Goal: Task Accomplishment & Management: Complete application form

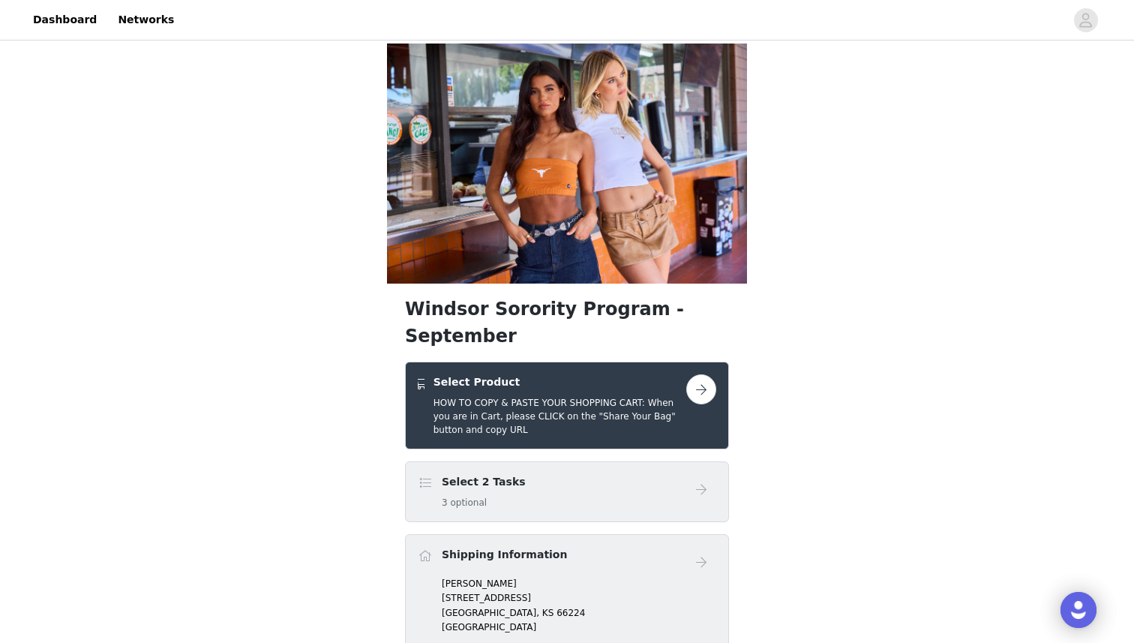
click at [692, 374] on button "button" at bounding box center [701, 389] width 30 height 30
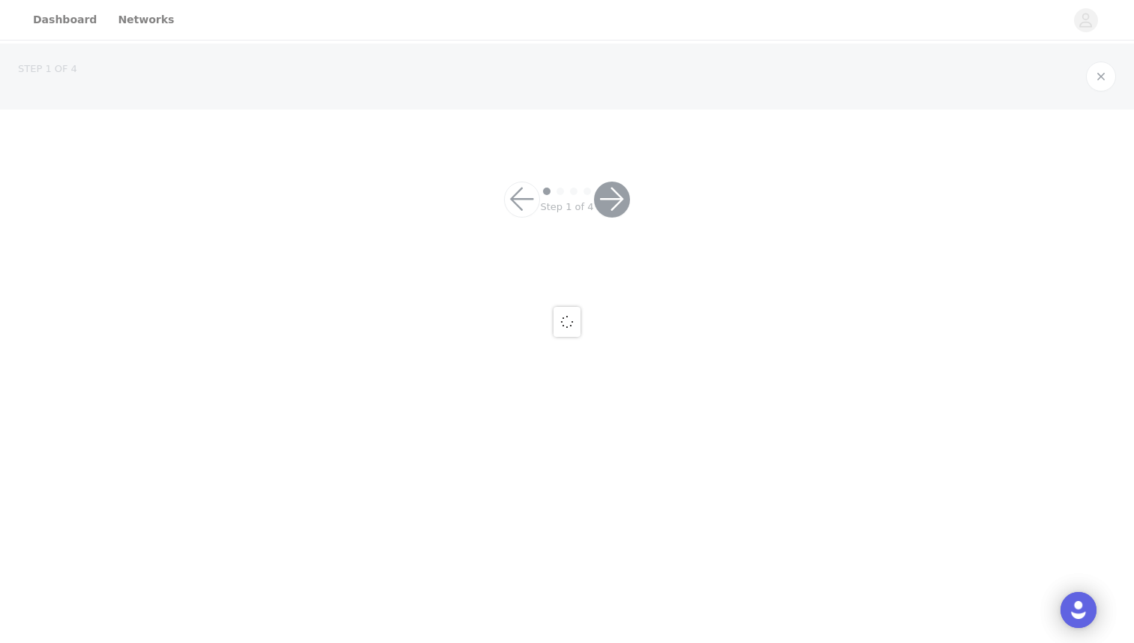
click at [593, 236] on div at bounding box center [567, 321] width 1134 height 643
click at [552, 245] on div at bounding box center [567, 321] width 1134 height 643
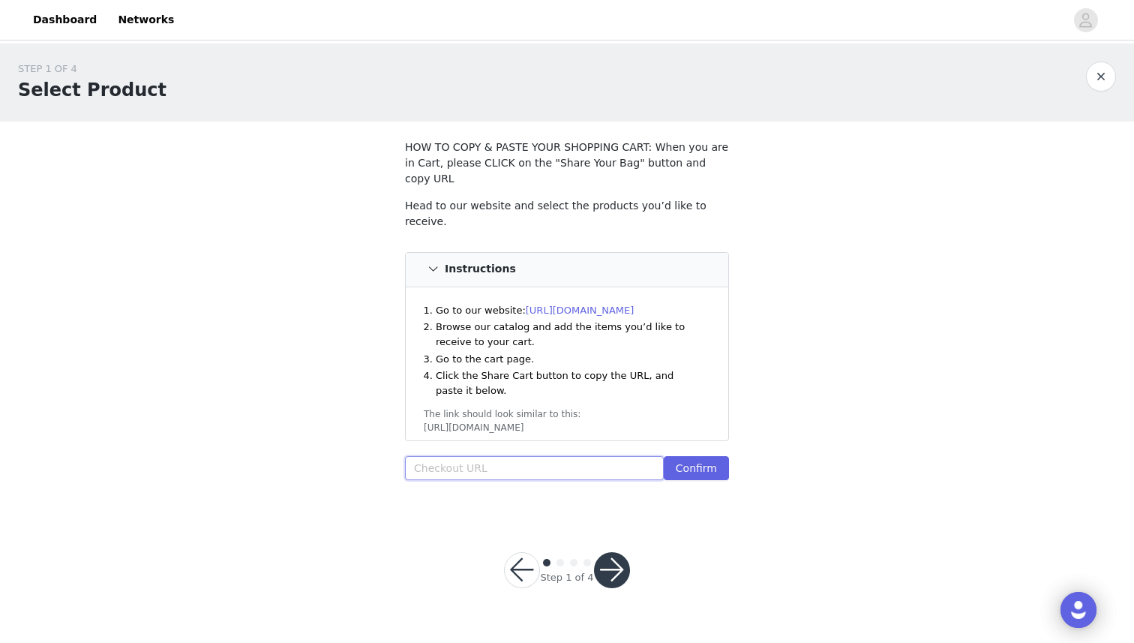
click at [448, 456] on input "text" at bounding box center [534, 468] width 259 height 24
paste input "https://www.windsorstore.com/cart/43191936909363:1,43238209454131:1,43316097744…"
type input "https://www.windsorstore.com/cart/43191936909363:1,43238209454131:1,43316097744…"
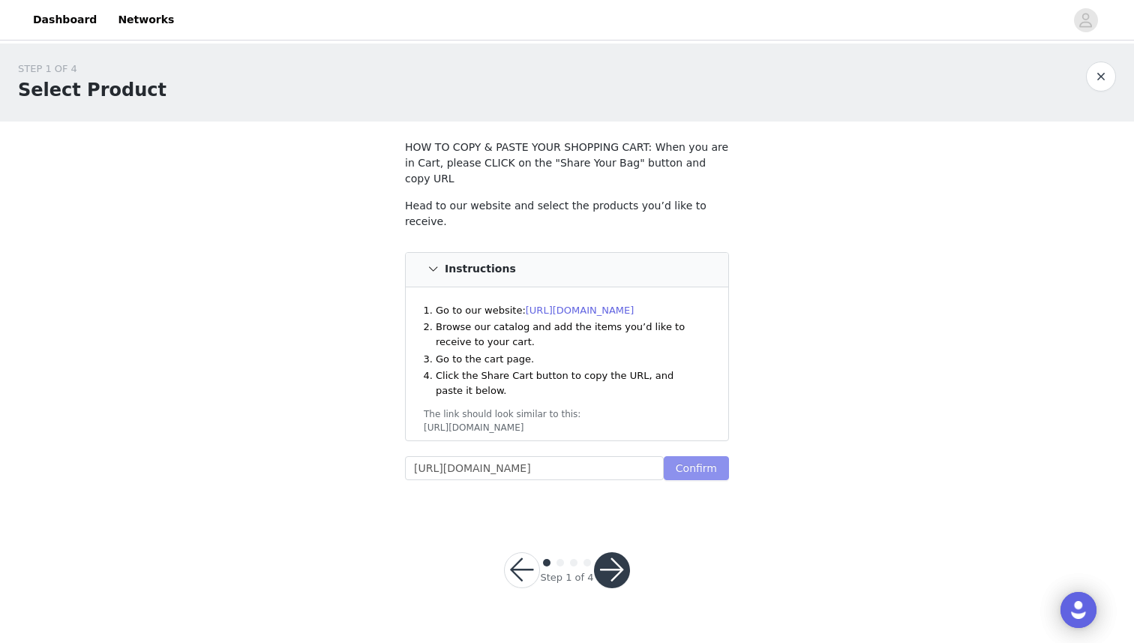
click at [688, 456] on button "Confirm" at bounding box center [696, 468] width 65 height 24
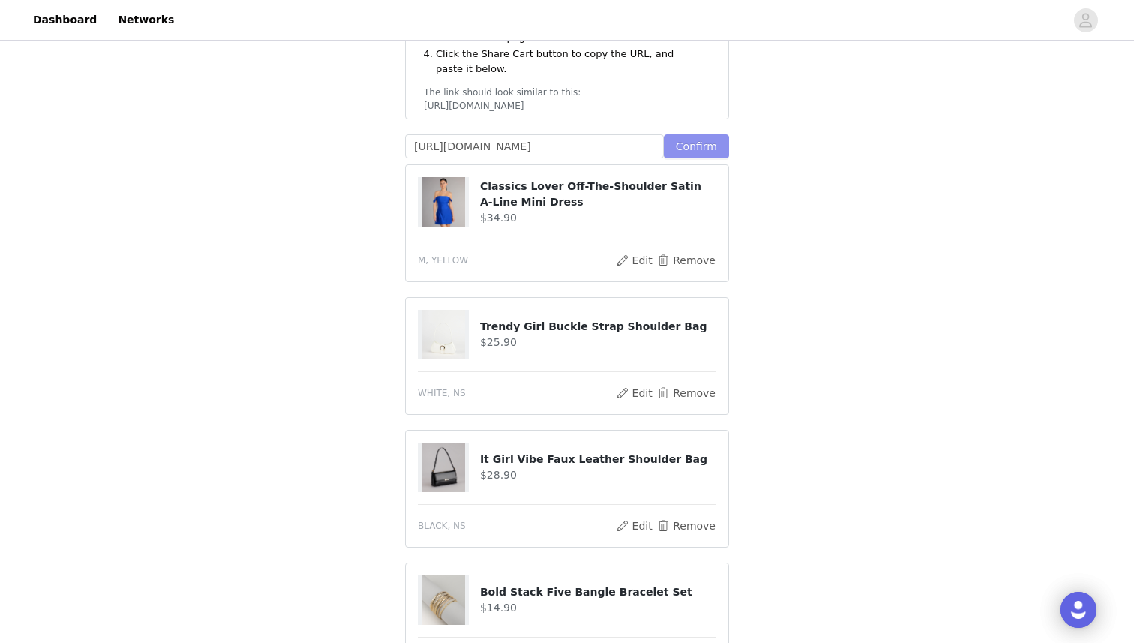
scroll to position [301, 0]
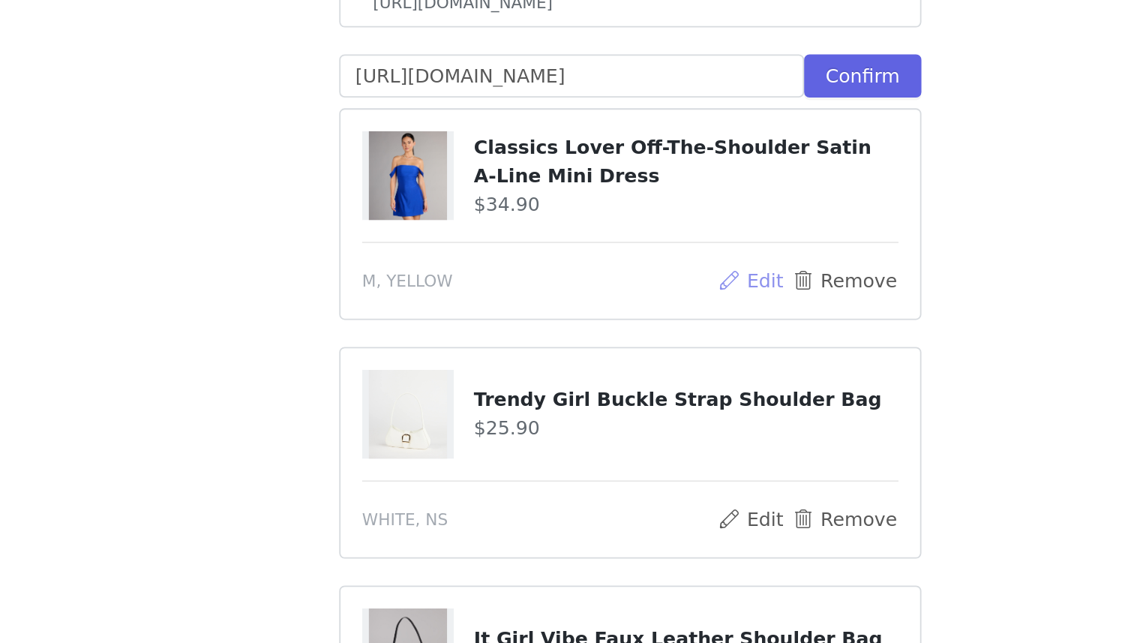
click at [640, 272] on button "Edit" at bounding box center [634, 281] width 38 height 18
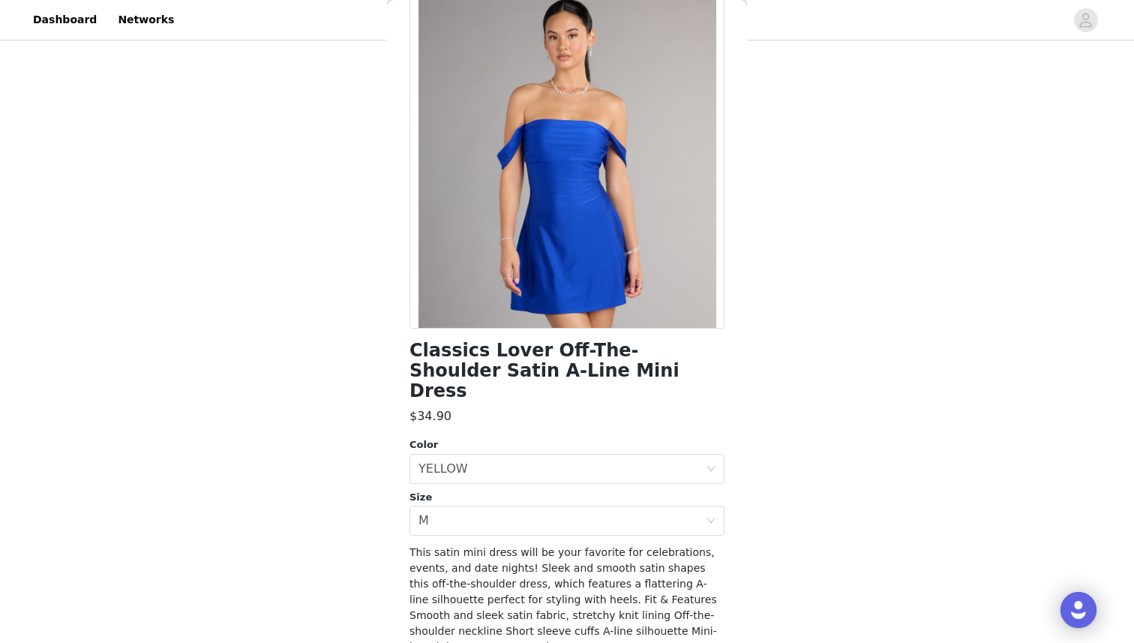
scroll to position [123, 0]
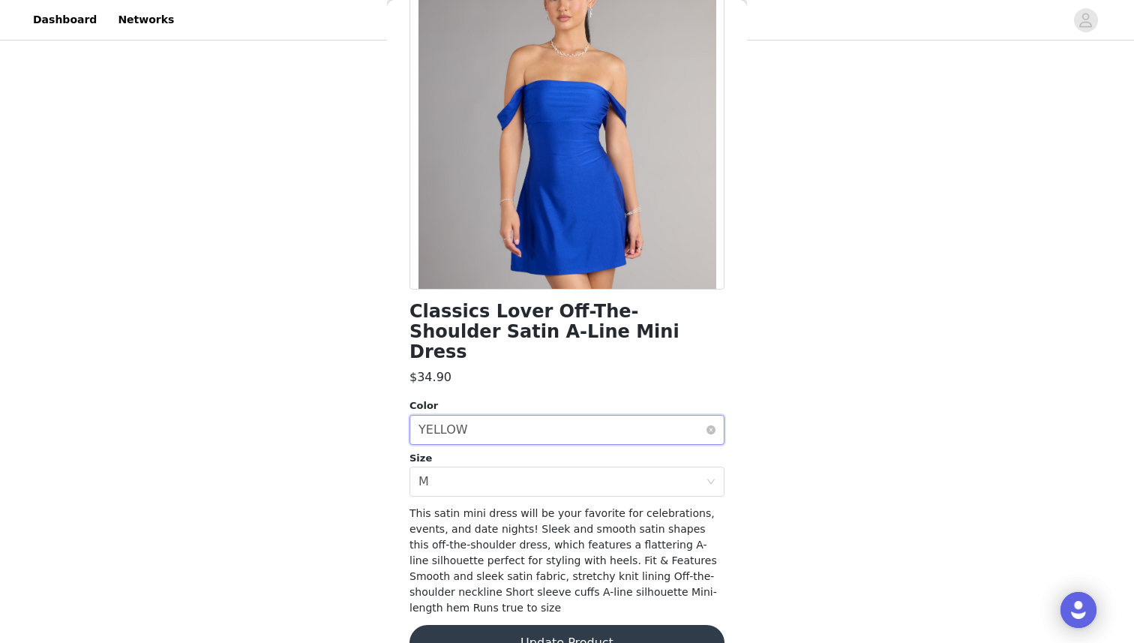
click at [576, 417] on div "Select color YELLOW" at bounding box center [562, 430] width 287 height 29
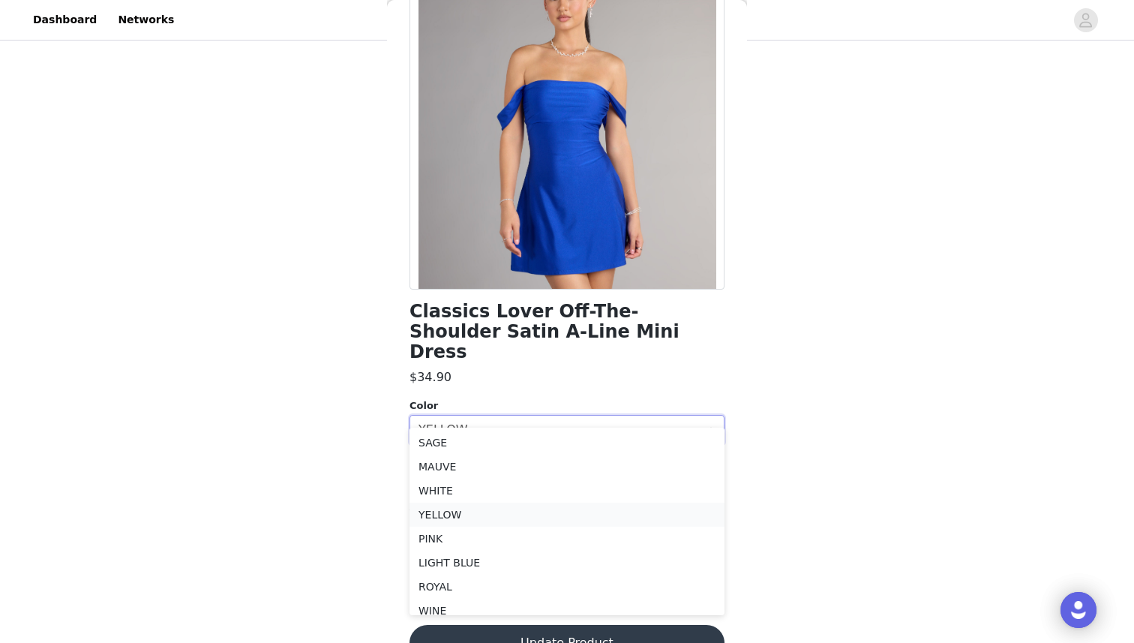
click at [485, 515] on li "YELLOW" at bounding box center [567, 515] width 315 height 24
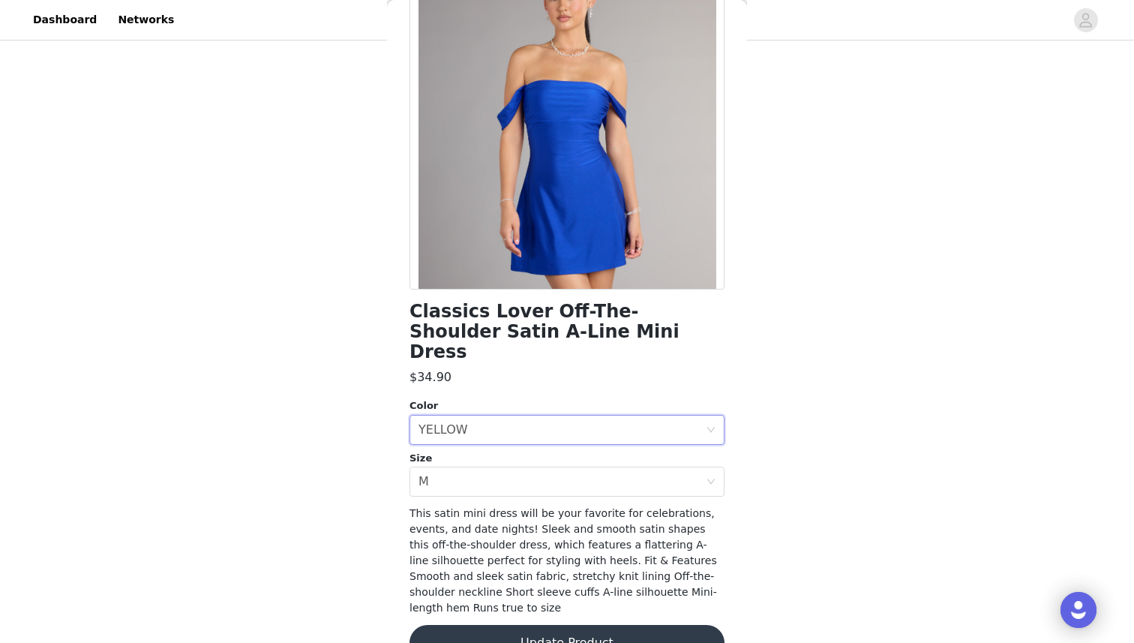
click at [517, 625] on button "Update Product" at bounding box center [567, 643] width 315 height 36
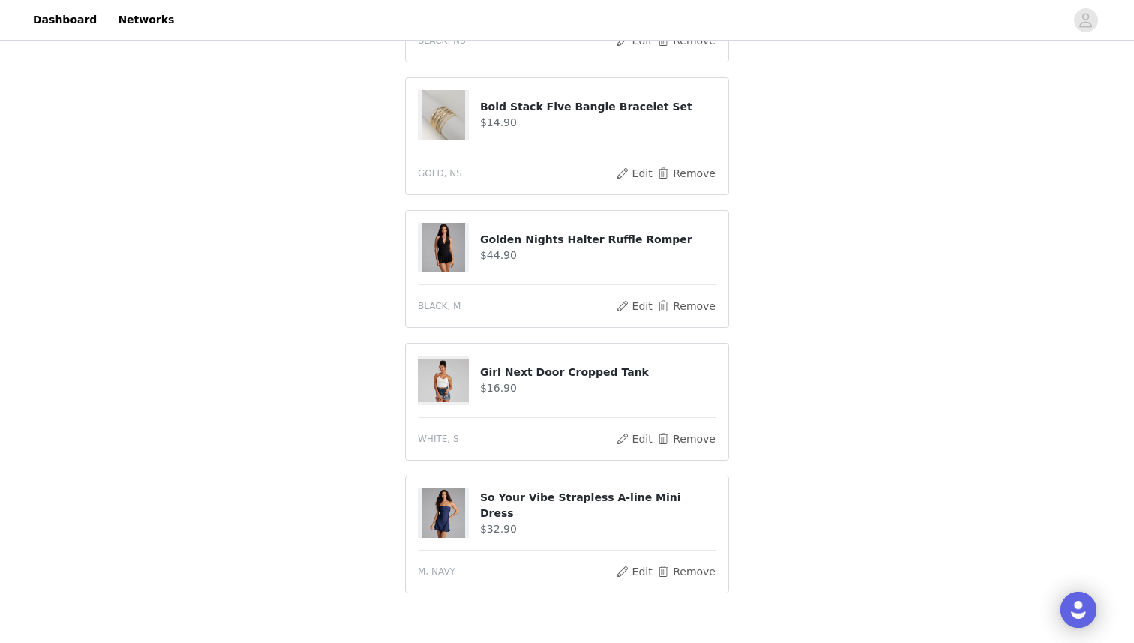
scroll to position [881, 0]
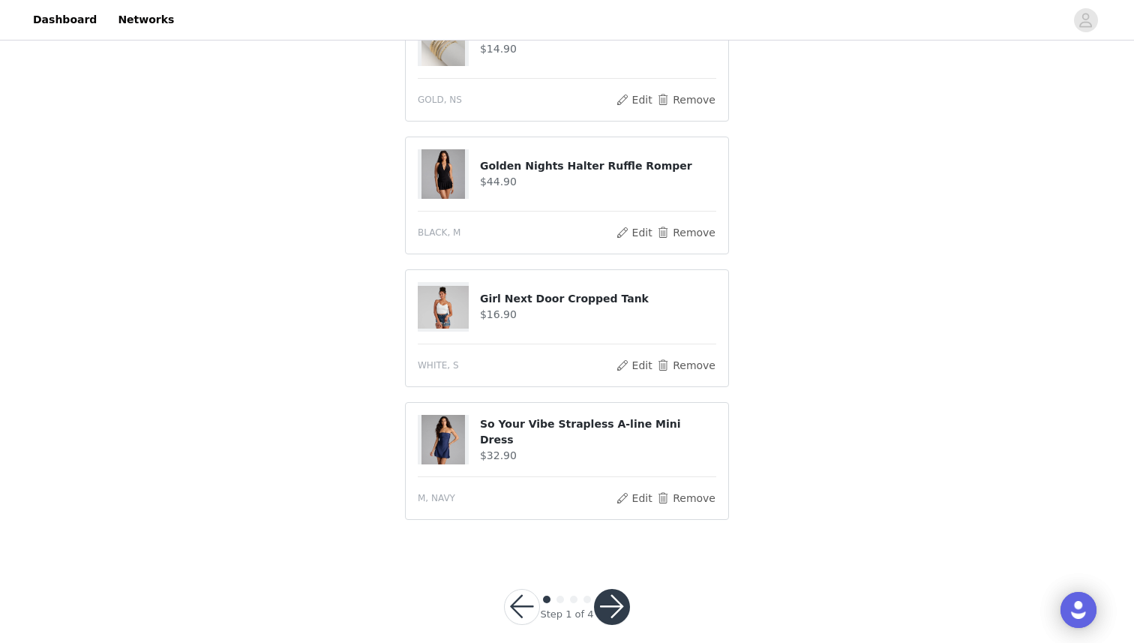
click at [611, 589] on button "button" at bounding box center [612, 607] width 36 height 36
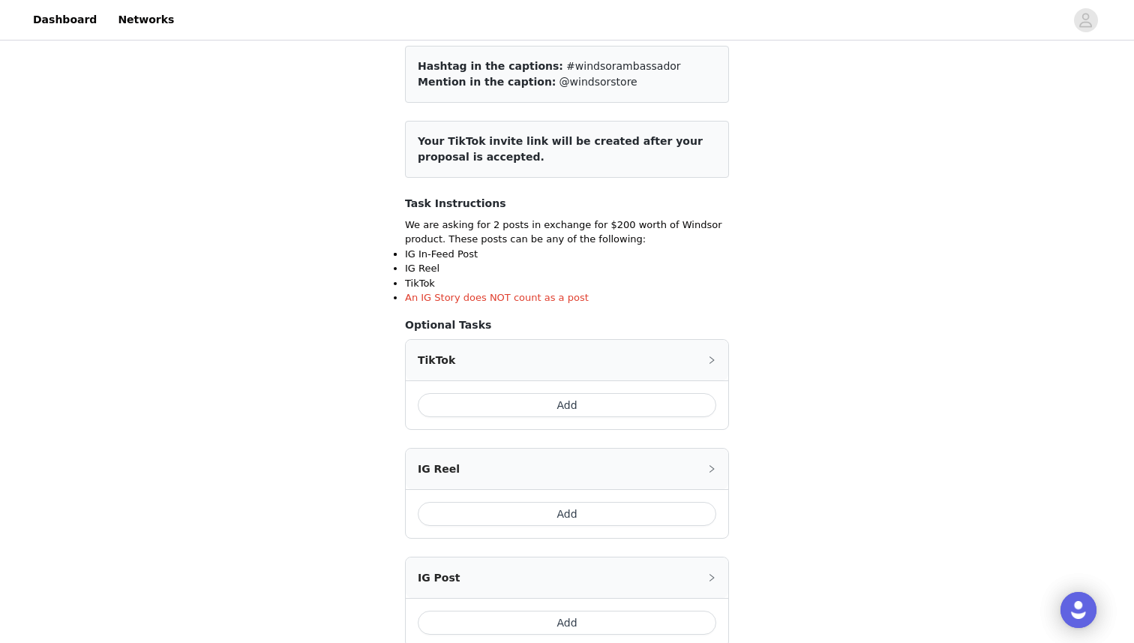
scroll to position [162, 0]
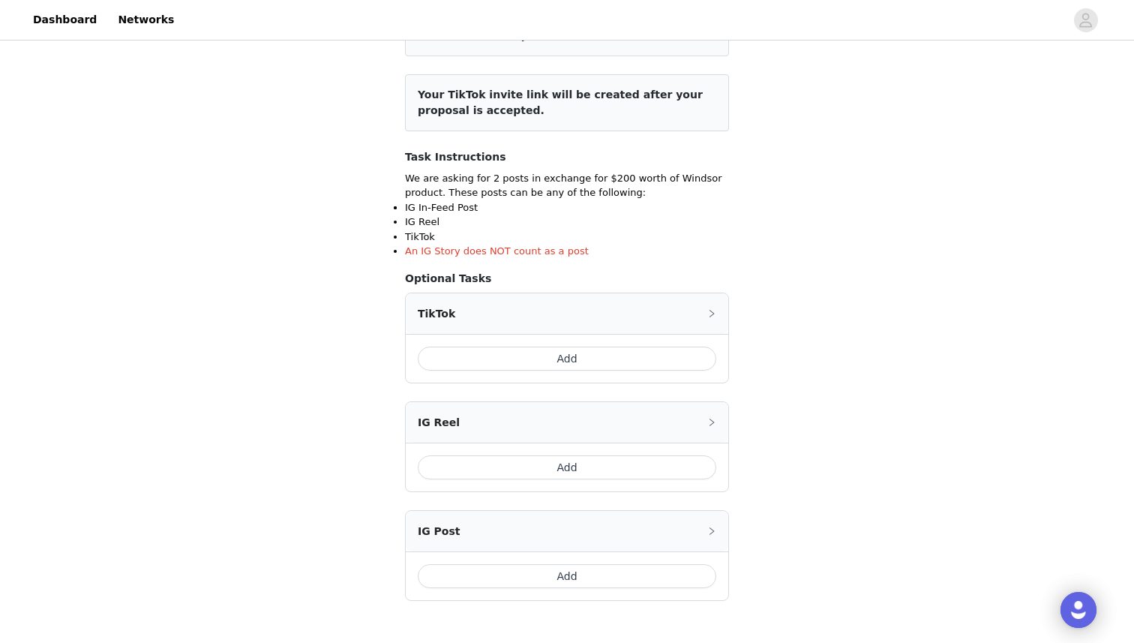
click at [464, 353] on button "Add" at bounding box center [567, 359] width 299 height 24
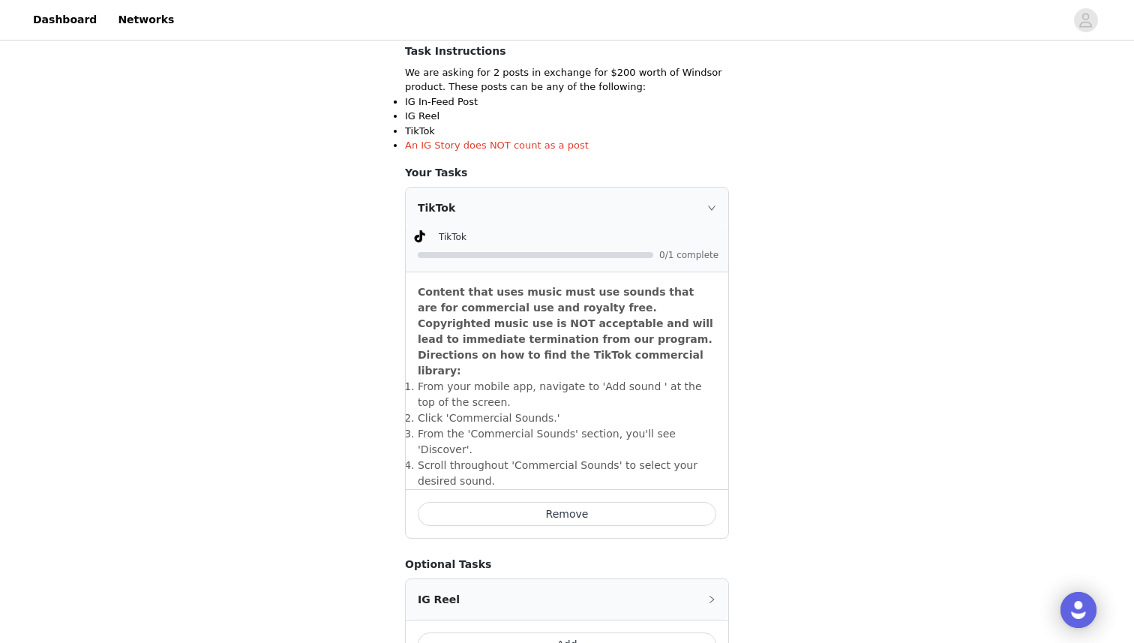
scroll to position [278, 0]
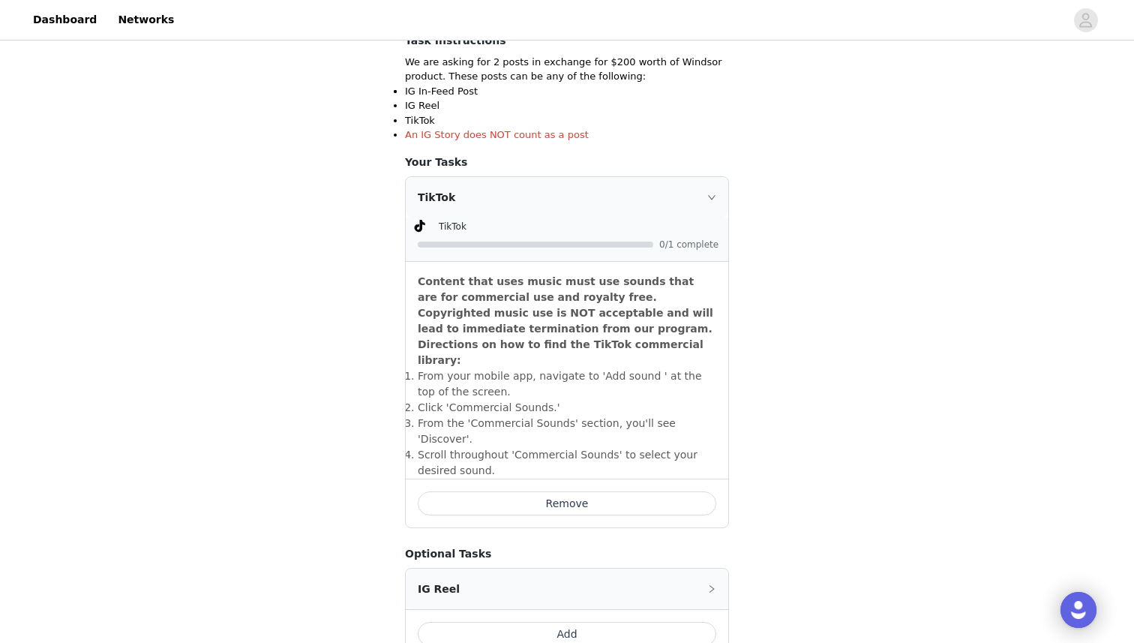
click at [710, 194] on icon "icon: right" at bounding box center [711, 197] width 9 height 9
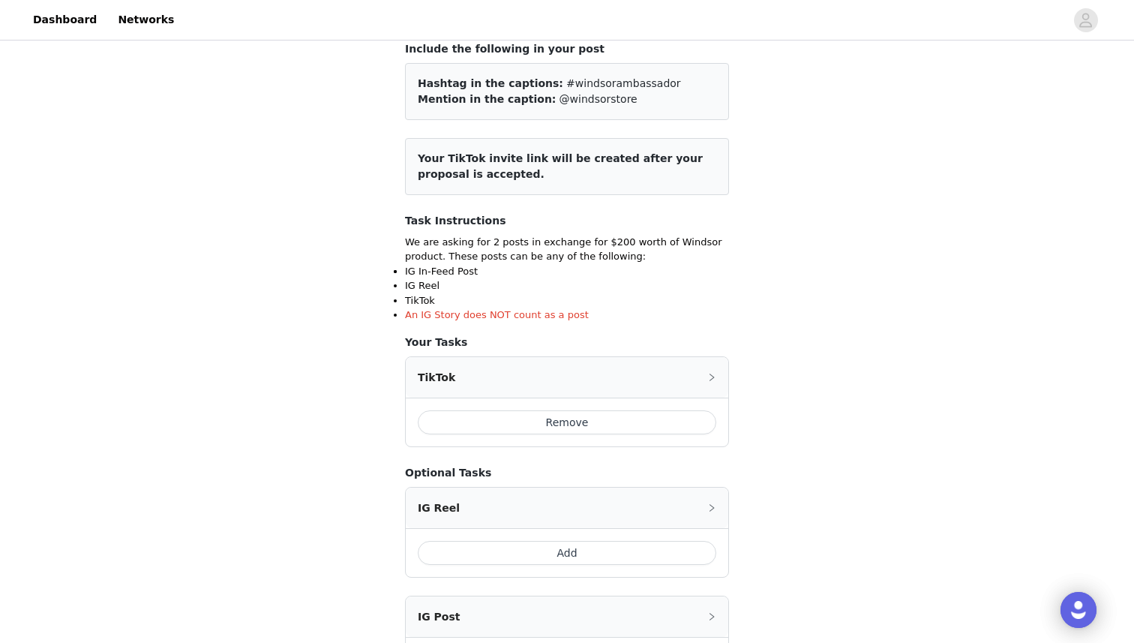
scroll to position [285, 0]
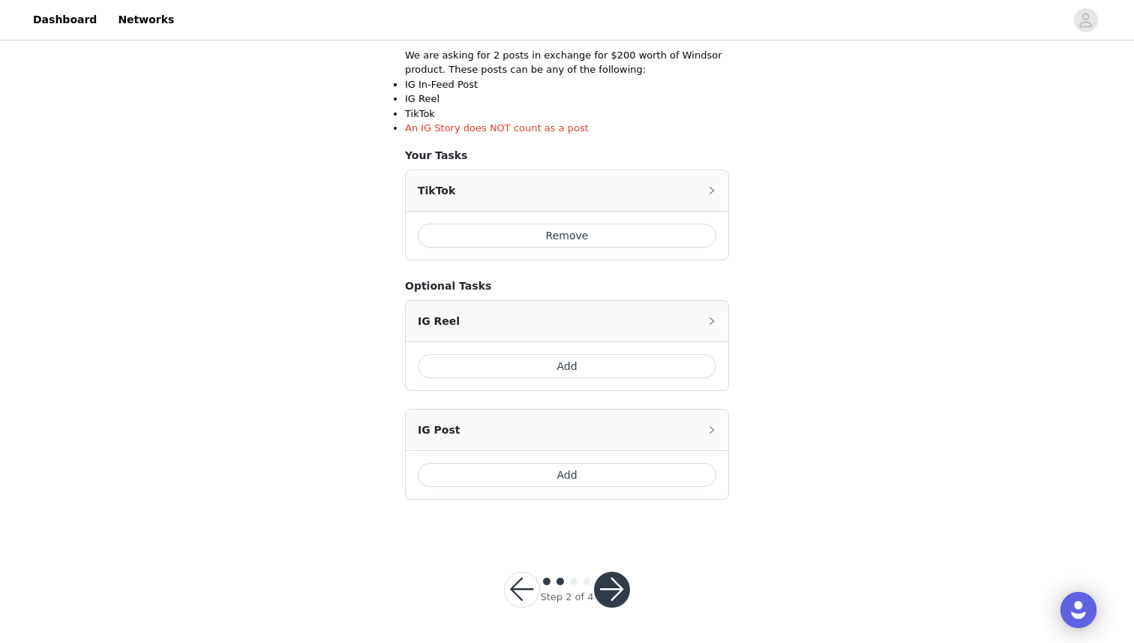
click at [606, 582] on button "button" at bounding box center [612, 590] width 36 height 36
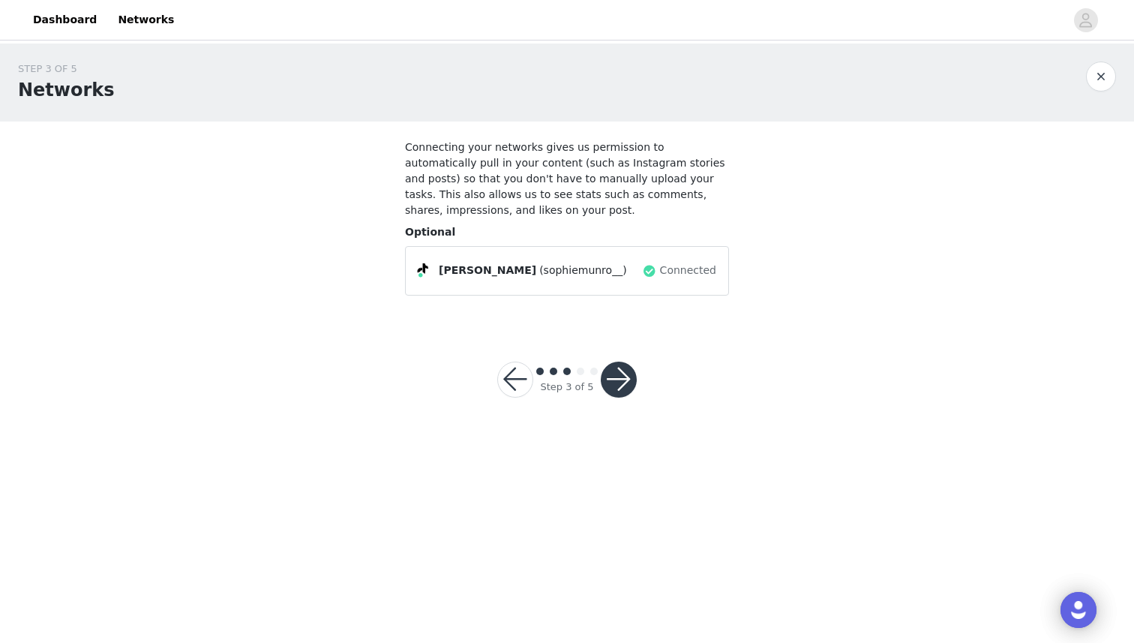
click at [610, 374] on button "button" at bounding box center [619, 380] width 36 height 36
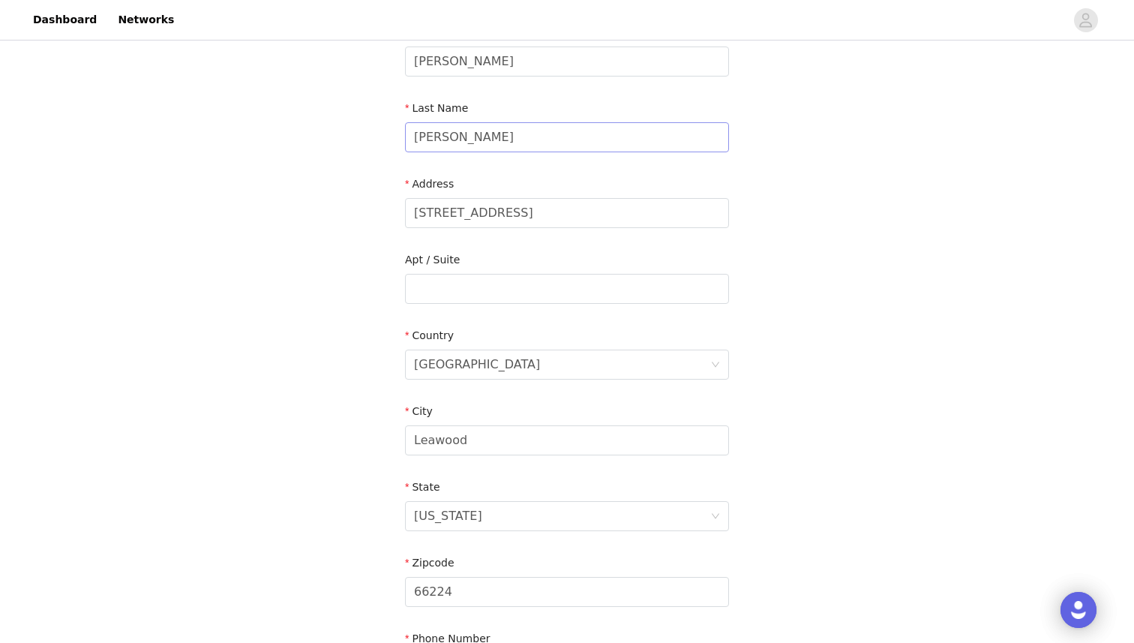
scroll to position [198, 0]
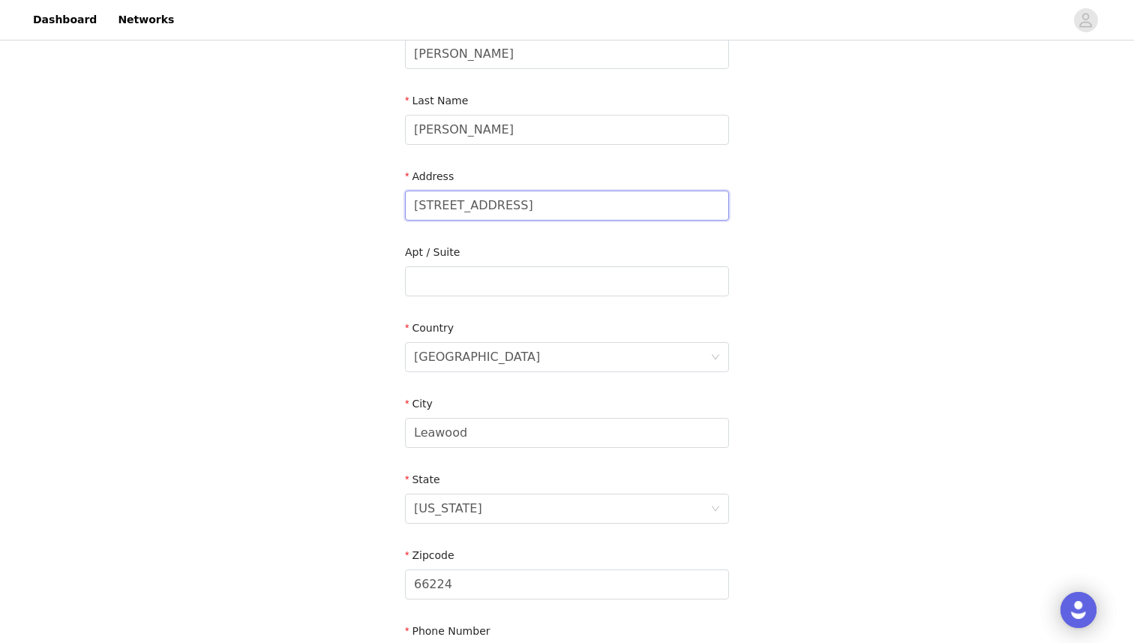
drag, startPoint x: 540, startPoint y: 204, endPoint x: 362, endPoint y: 202, distance: 177.8
click at [362, 202] on div "STEP 4 OF 5 Shipping Information Email sophiamunro06@icloud.com First Name Soph…" at bounding box center [567, 281] width 1134 height 872
type input "900 S Providence Rd"
click at [448, 356] on div "United States" at bounding box center [477, 357] width 126 height 29
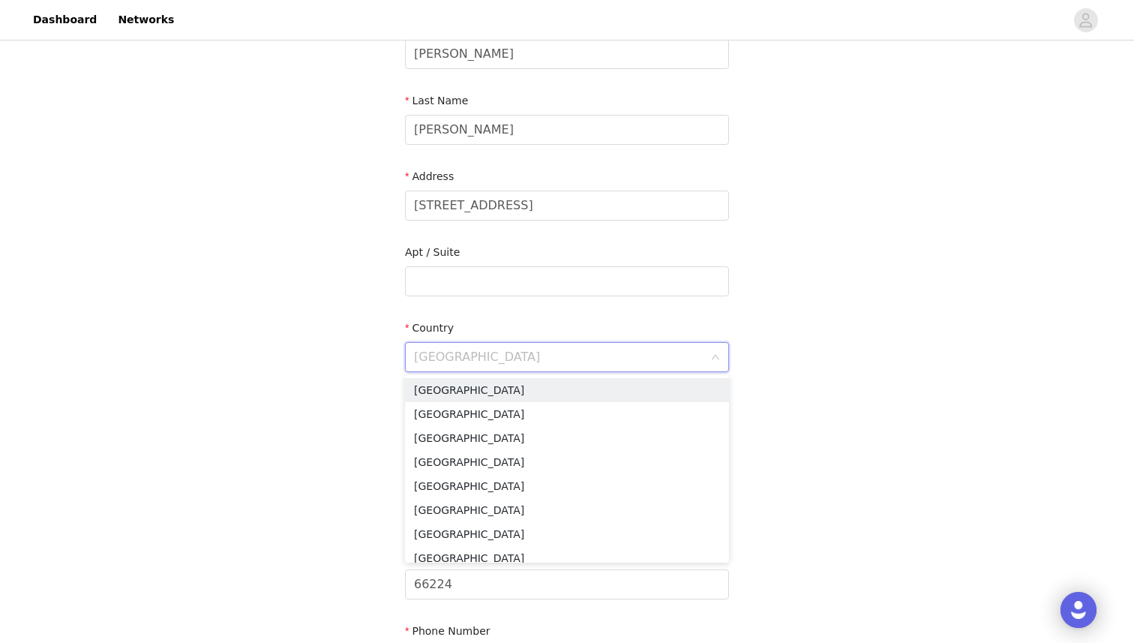
click at [349, 359] on div "STEP 4 OF 5 Shipping Information Email sophiamunro06@icloud.com First Name Soph…" at bounding box center [567, 281] width 1134 height 872
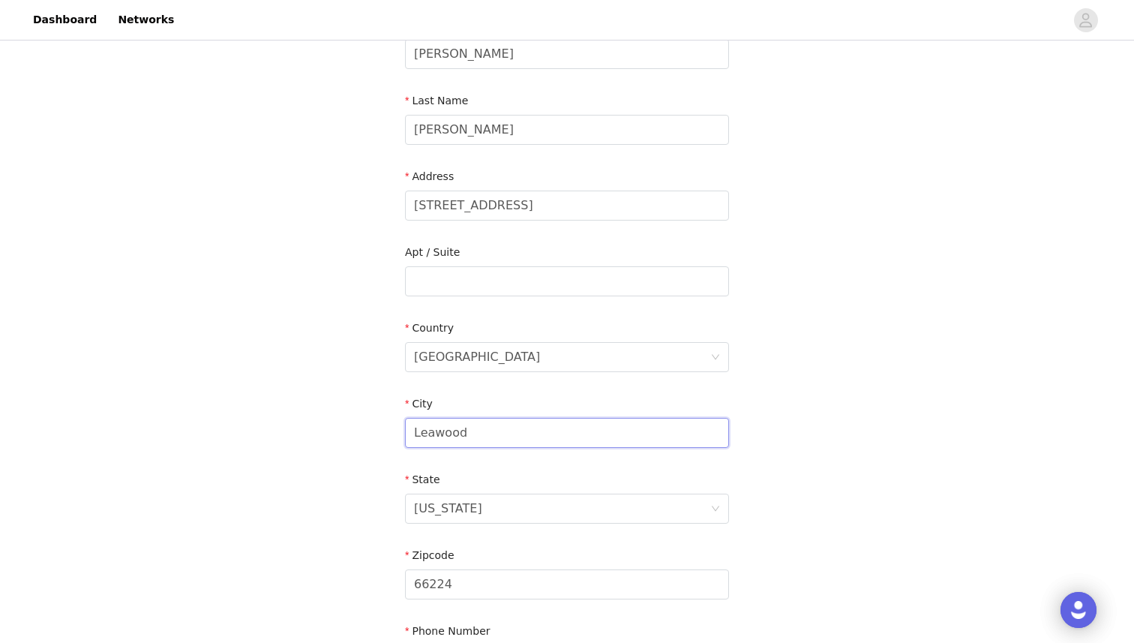
click at [434, 428] on input "Leawood" at bounding box center [567, 433] width 324 height 30
drag, startPoint x: 477, startPoint y: 435, endPoint x: 398, endPoint y: 435, distance: 79.5
click at [398, 435] on section "Email sophiamunro06@icloud.com First Name Sophie Last Name Munro Address 900 S …" at bounding box center [567, 320] width 360 height 794
type input "Columbia"
click at [302, 448] on div "STEP 4 OF 5 Shipping Information Email sophiamunro06@icloud.com First Name Soph…" at bounding box center [567, 281] width 1134 height 872
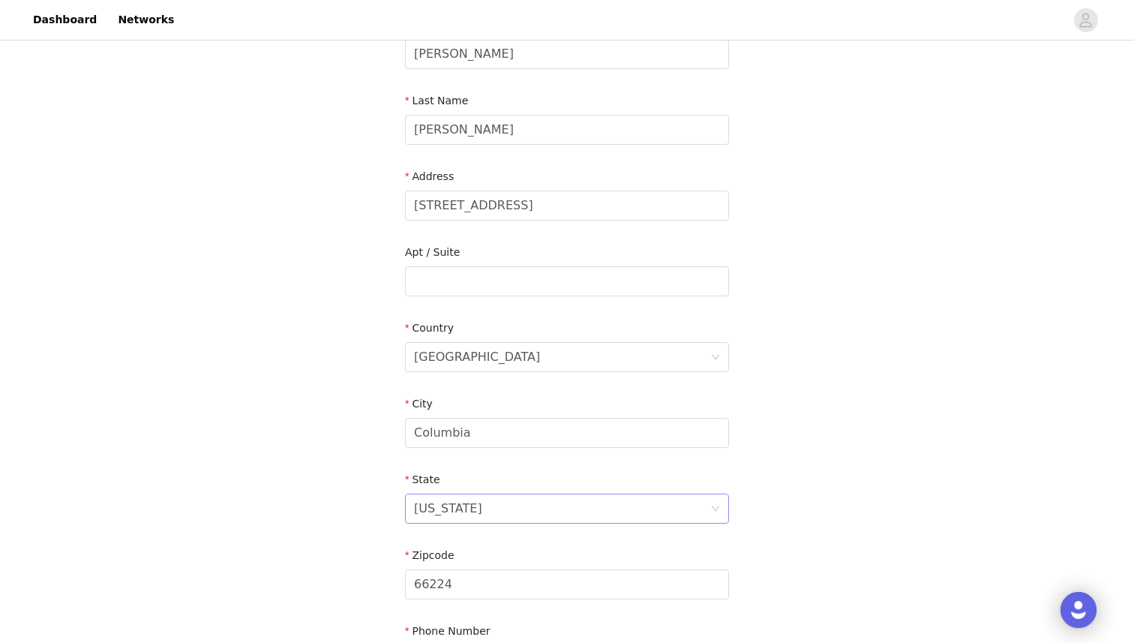
click at [444, 504] on div "Kansas" at bounding box center [448, 508] width 68 height 29
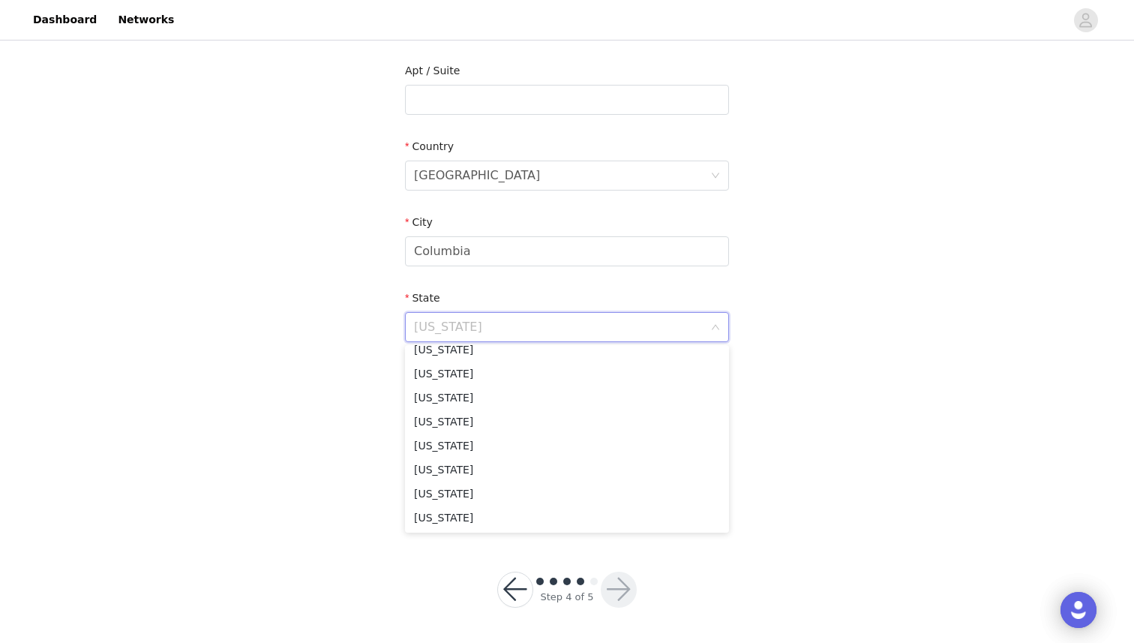
scroll to position [712, 0]
click at [450, 423] on li "Missouri" at bounding box center [567, 416] width 324 height 24
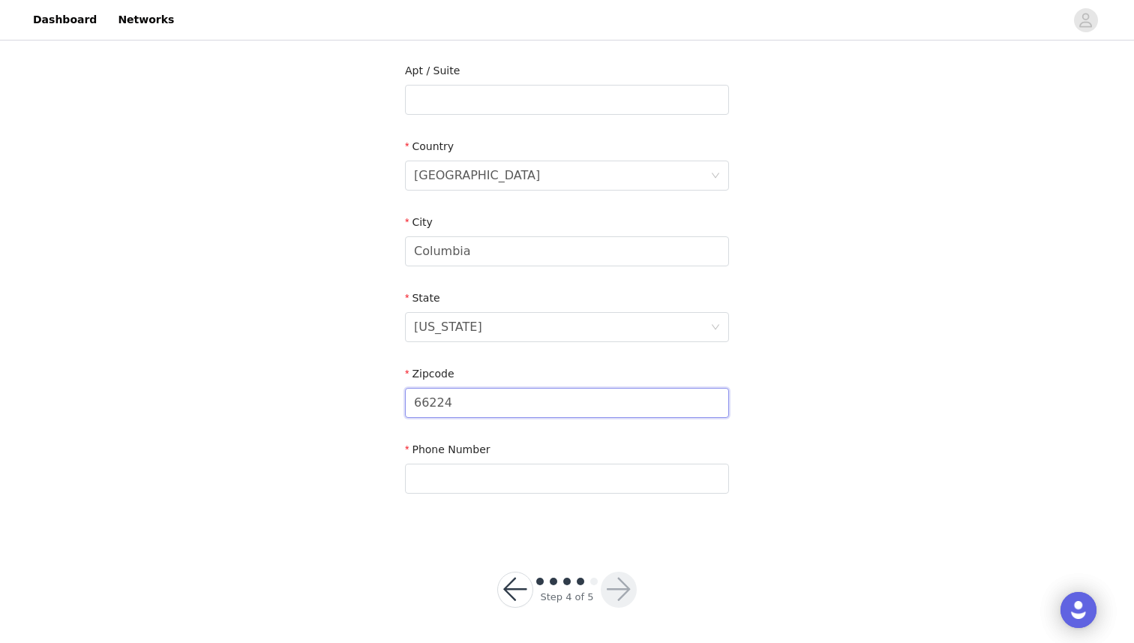
drag, startPoint x: 454, startPoint y: 395, endPoint x: 420, endPoint y: 396, distance: 33.8
click at [420, 396] on input "66224" at bounding box center [567, 403] width 324 height 30
type input "65203"
click at [335, 443] on div "STEP 4 OF 5 Shipping Information Email sophiamunro06@icloud.com First Name Soph…" at bounding box center [567, 100] width 1134 height 872
click at [456, 488] on input "text" at bounding box center [567, 479] width 324 height 30
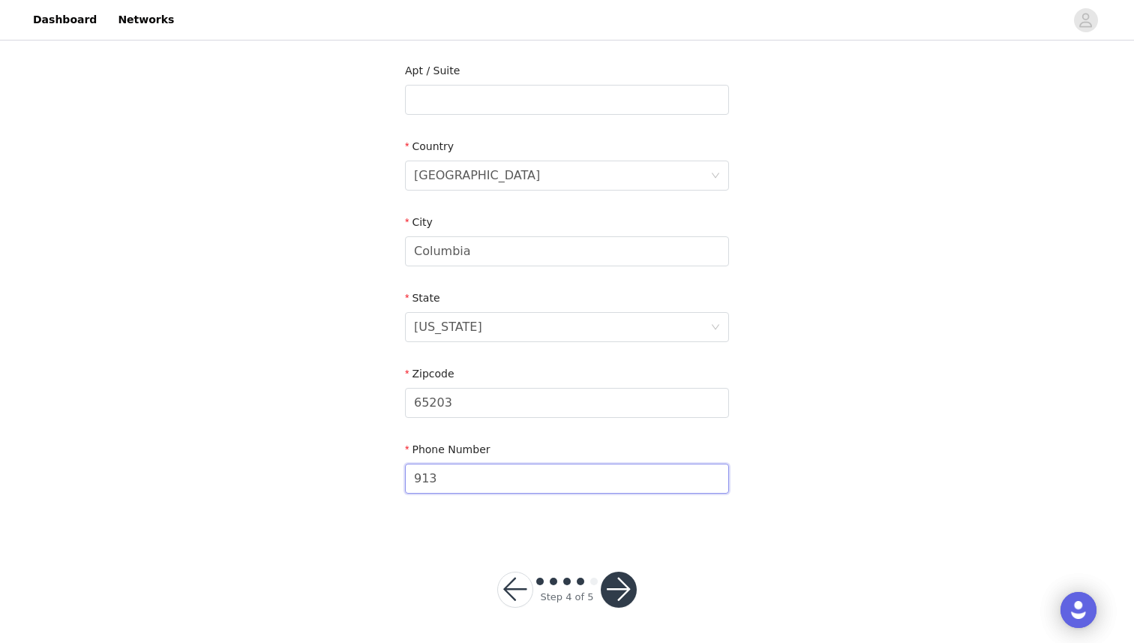
type input "9137496605"
click at [611, 589] on button "button" at bounding box center [619, 590] width 36 height 36
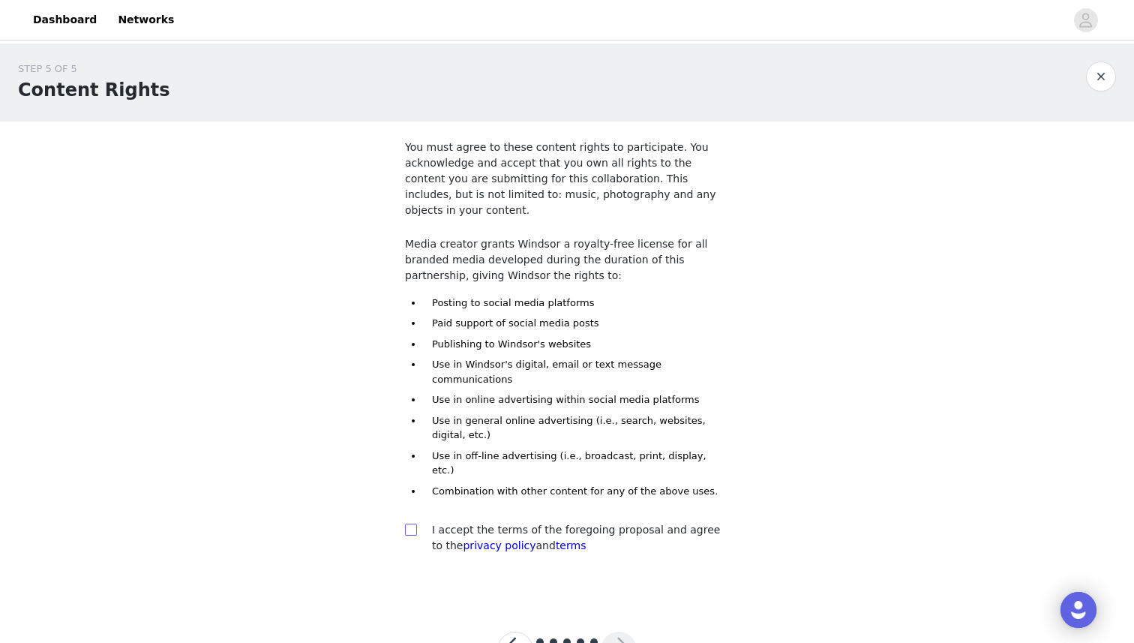
click at [407, 524] on input "checkbox" at bounding box center [410, 529] width 11 height 11
checkbox input "true"
click at [608, 632] on button "button" at bounding box center [619, 650] width 36 height 36
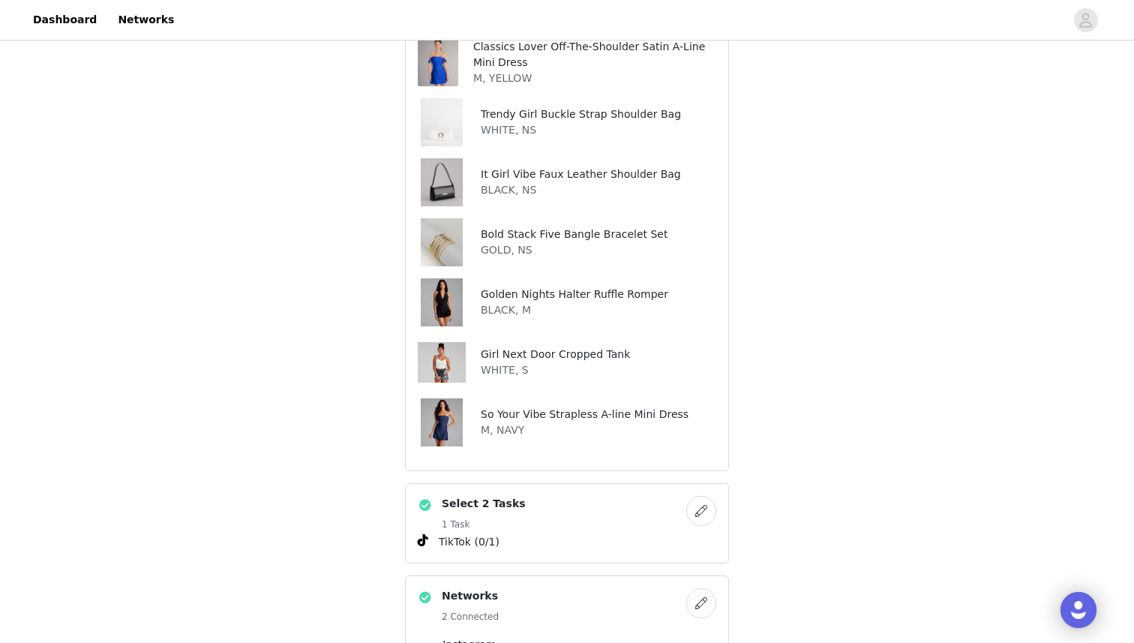
scroll to position [961, 0]
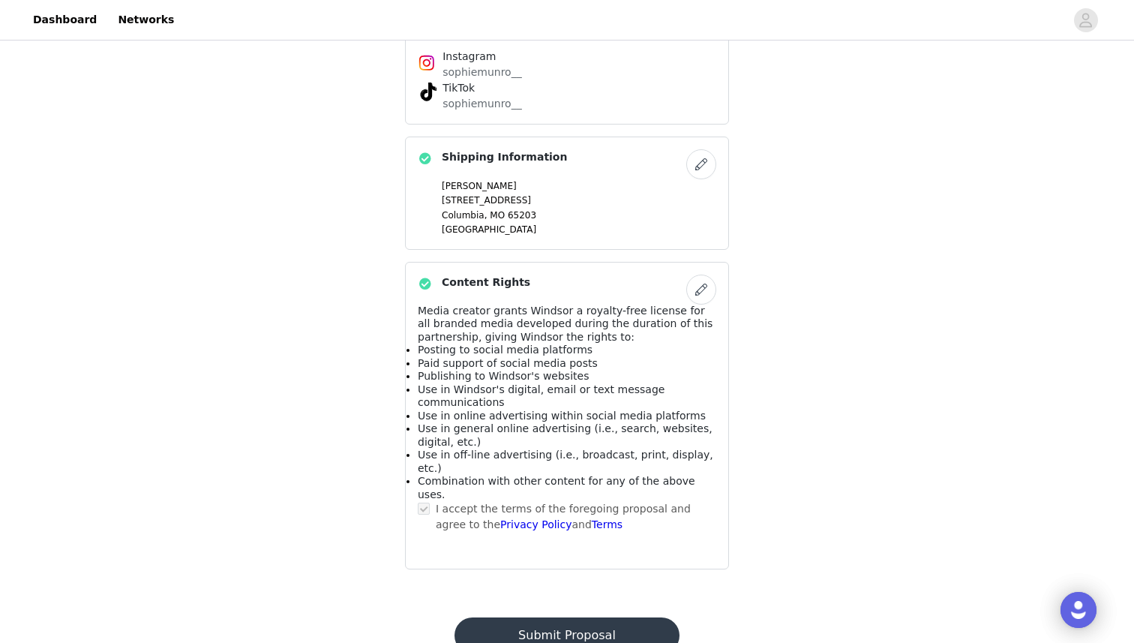
click at [547, 617] on button "Submit Proposal" at bounding box center [567, 635] width 224 height 36
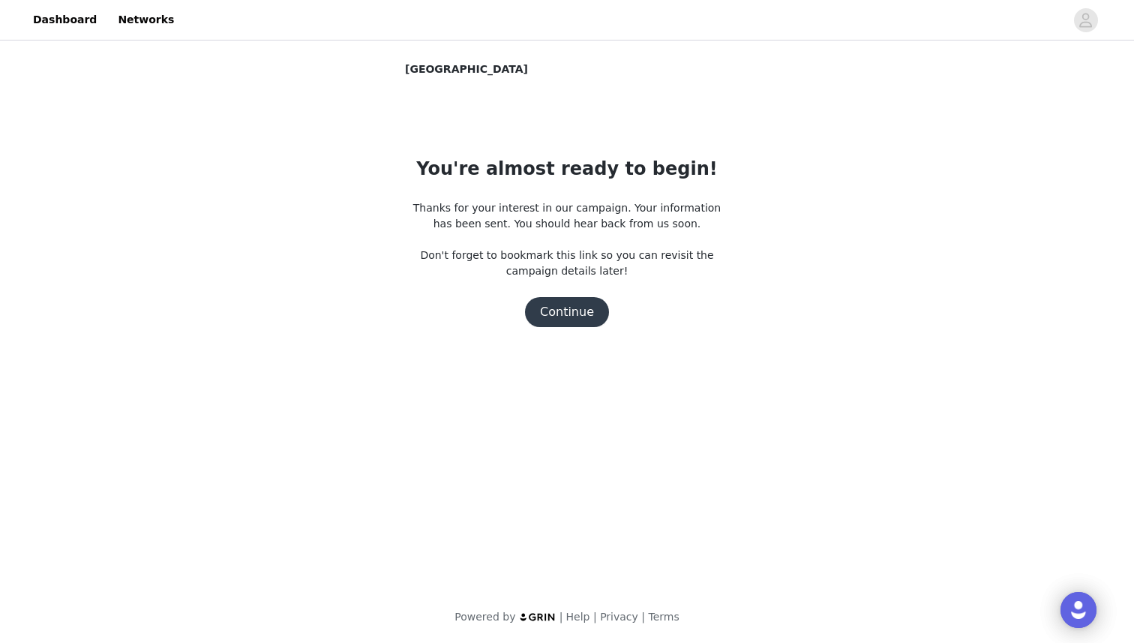
click at [574, 314] on button "Continue" at bounding box center [567, 312] width 84 height 30
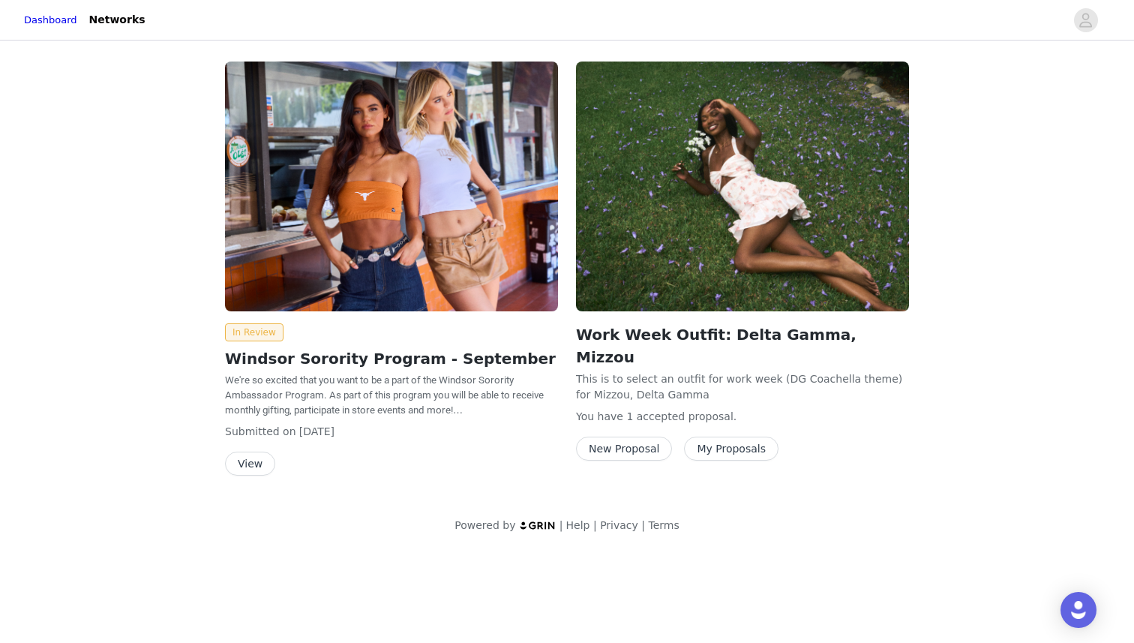
click at [635, 437] on button "New Proposal" at bounding box center [624, 449] width 96 height 24
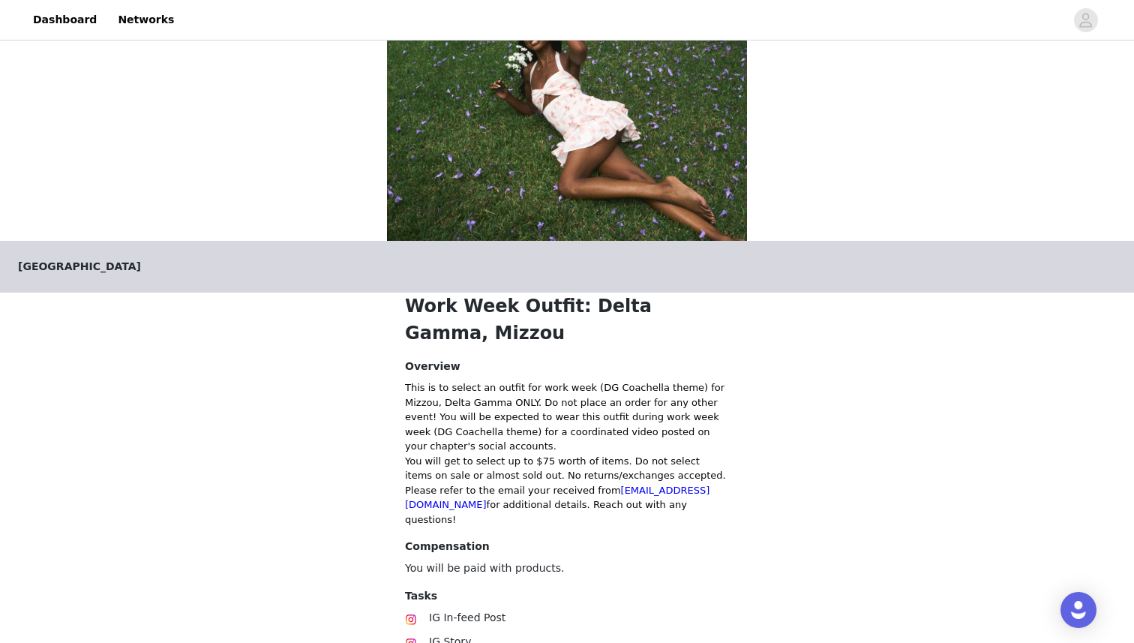
scroll to position [221, 0]
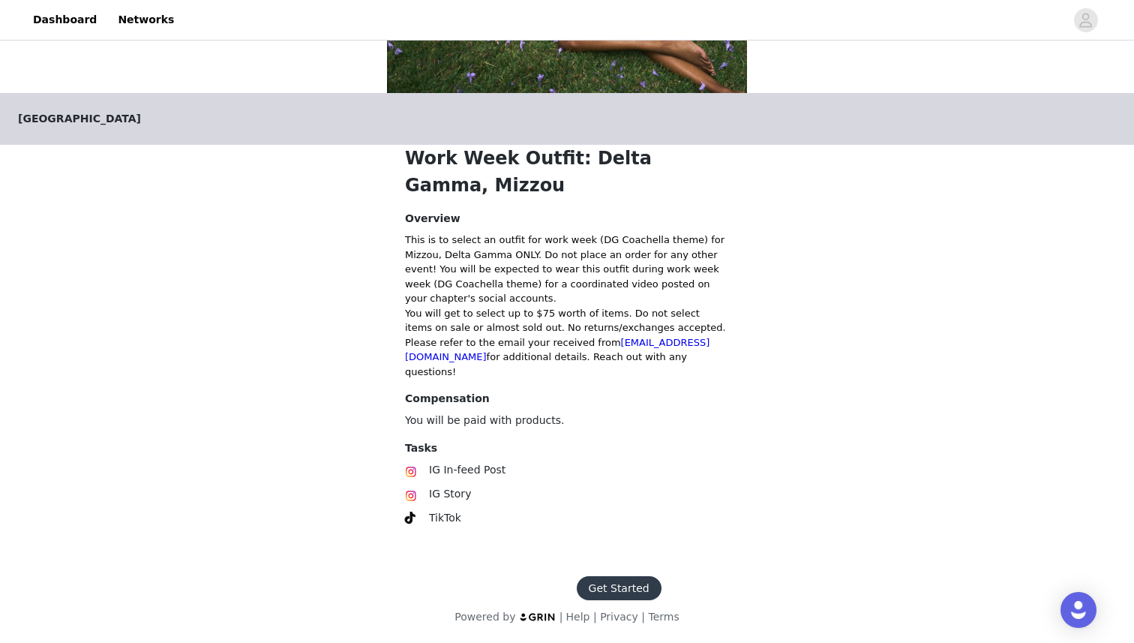
click at [595, 581] on button "Get Started" at bounding box center [619, 588] width 85 height 24
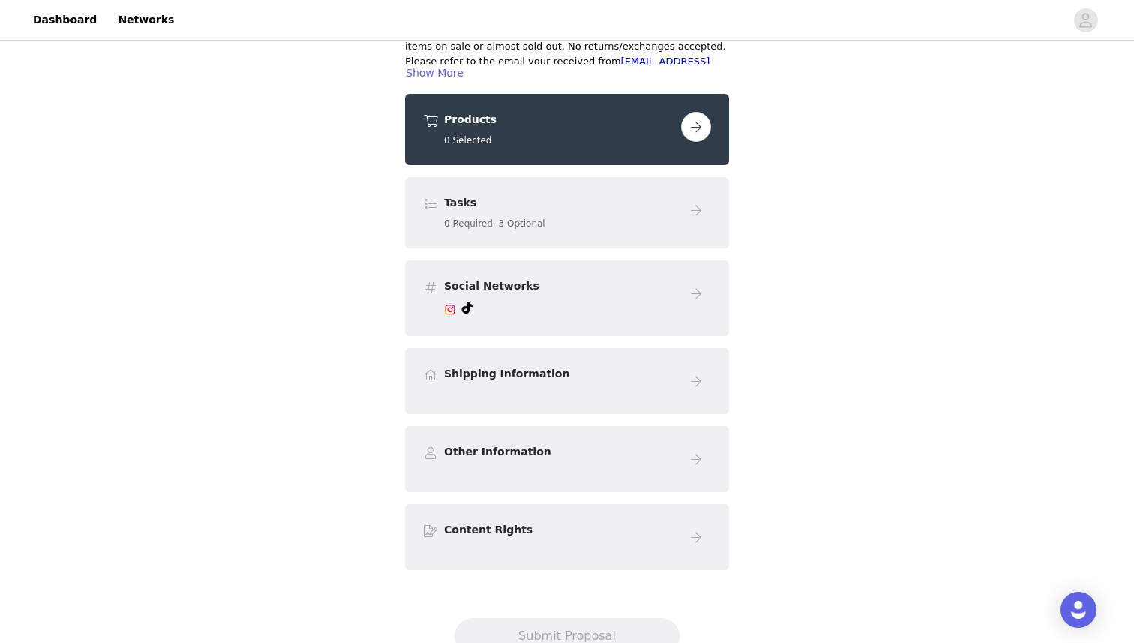
scroll to position [304, 0]
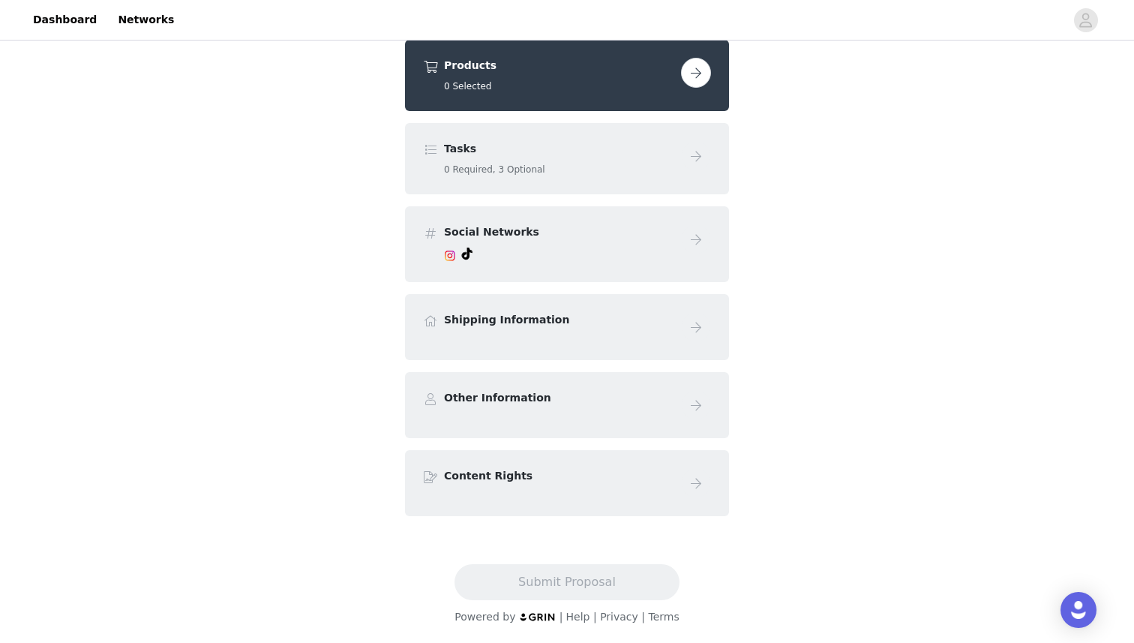
click at [565, 247] on div at bounding box center [559, 255] width 231 height 18
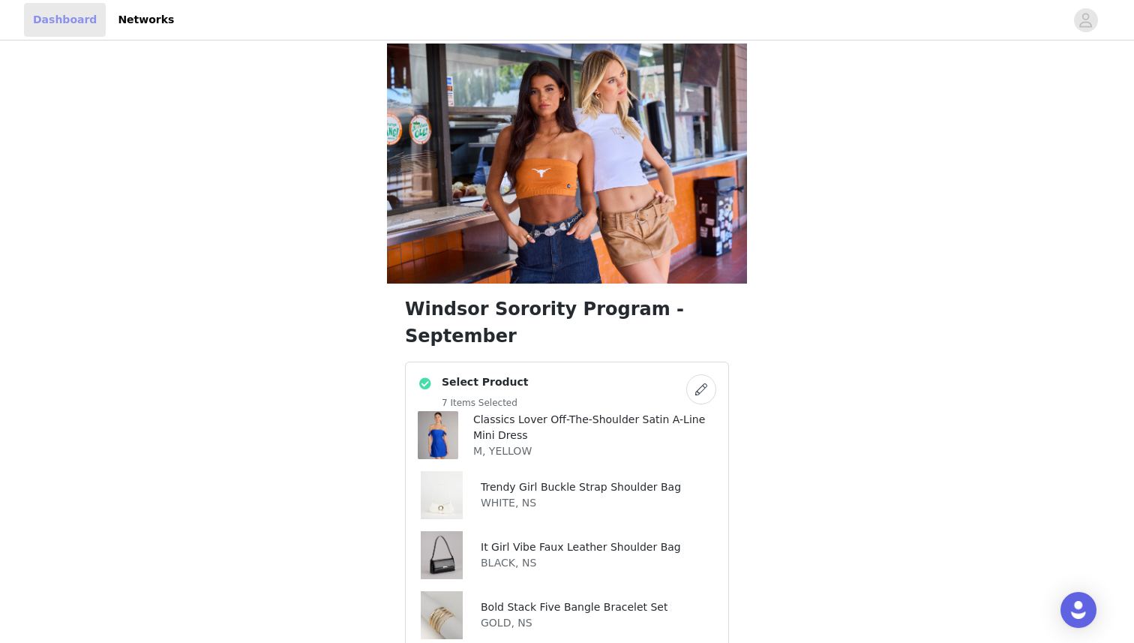
click at [62, 21] on link "Dashboard" at bounding box center [65, 20] width 82 height 34
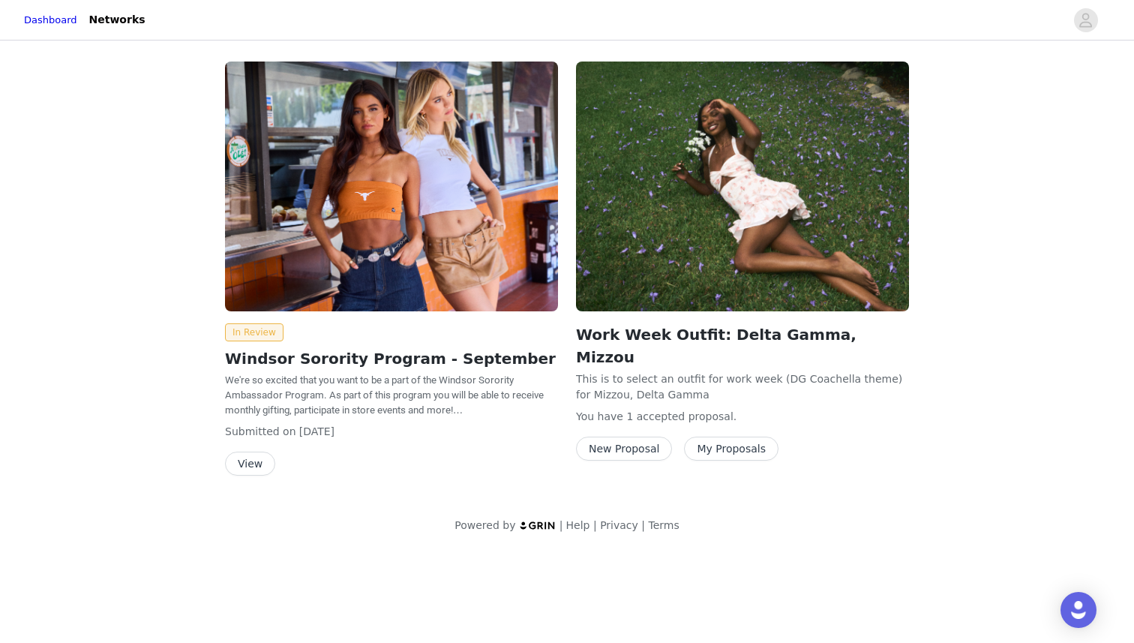
click at [732, 437] on button "My Proposals" at bounding box center [731, 449] width 95 height 24
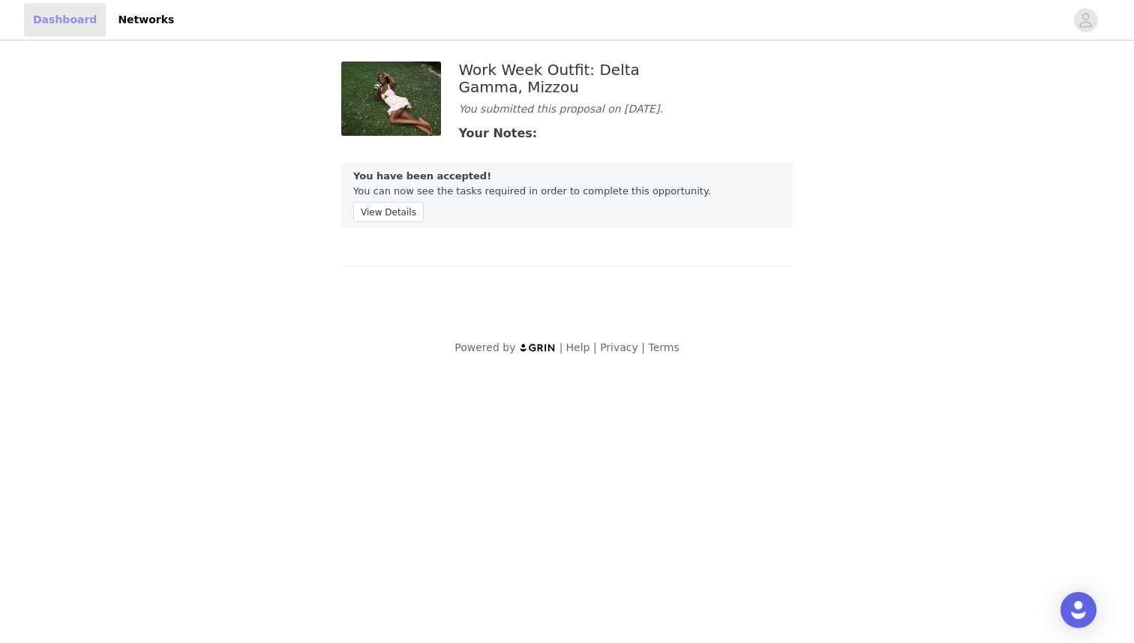
click at [60, 20] on link "Dashboard" at bounding box center [65, 20] width 82 height 34
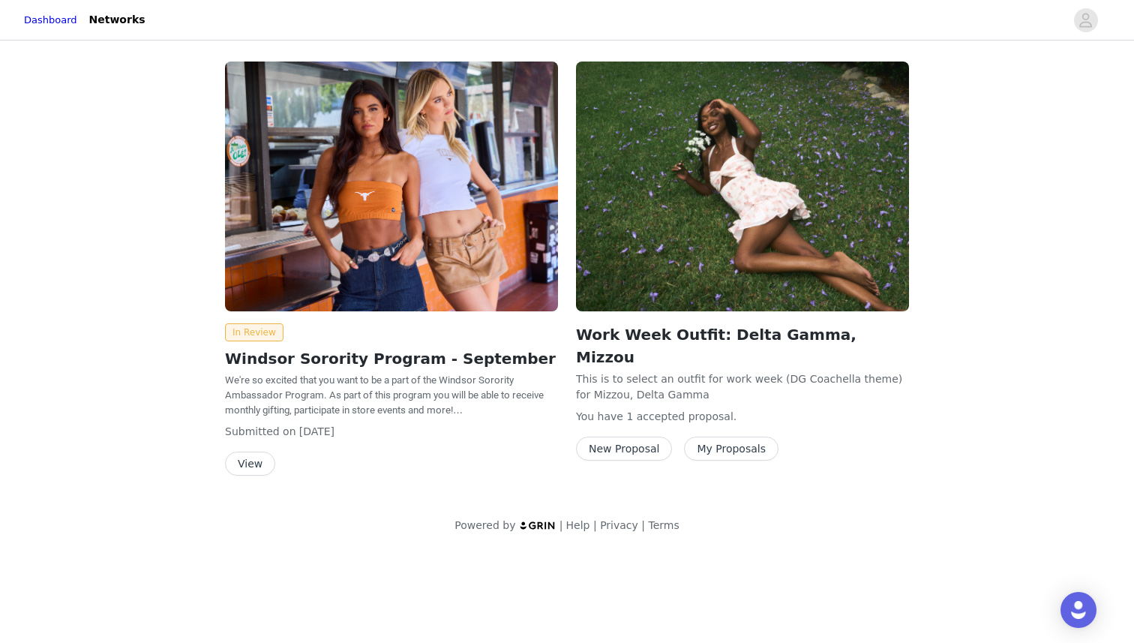
click at [120, 400] on div "In Review Windsor Sorority Program - September We're so excited that you want t…" at bounding box center [567, 298] width 1134 height 508
